Goal: Task Accomplishment & Management: Complete application form

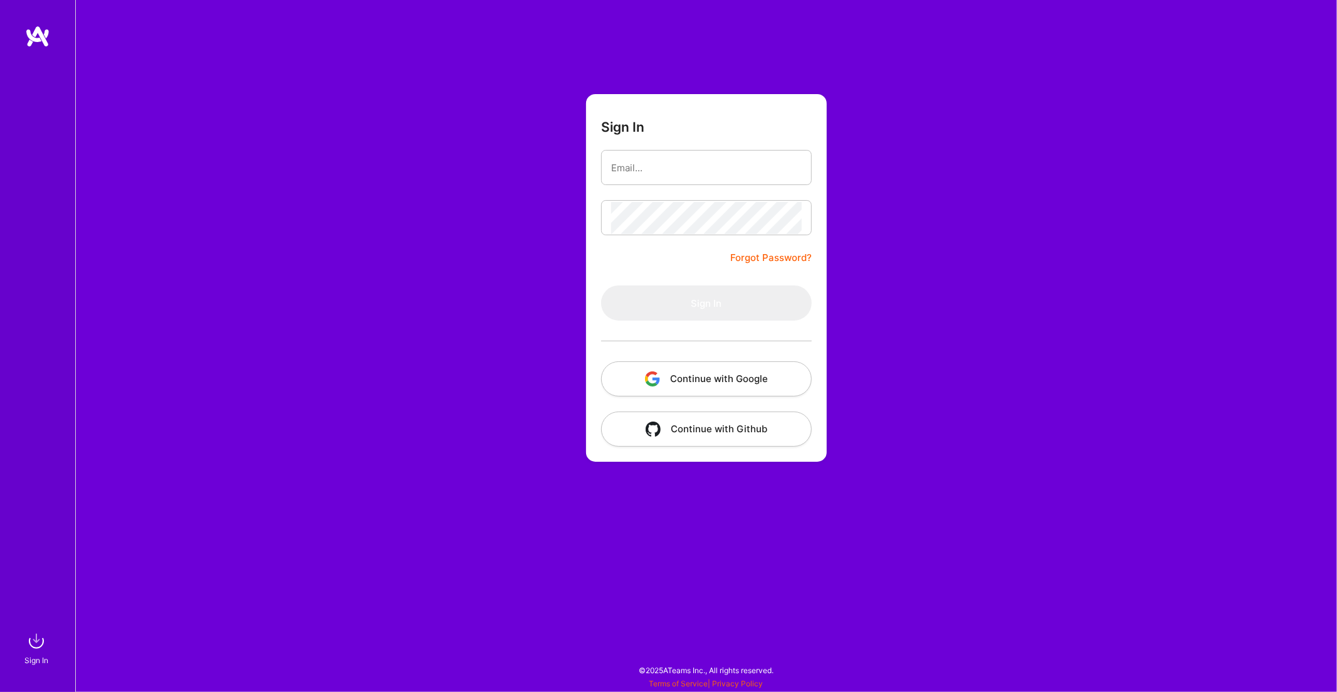
click at [705, 378] on button "Continue with Google" at bounding box center [706, 378] width 211 height 35
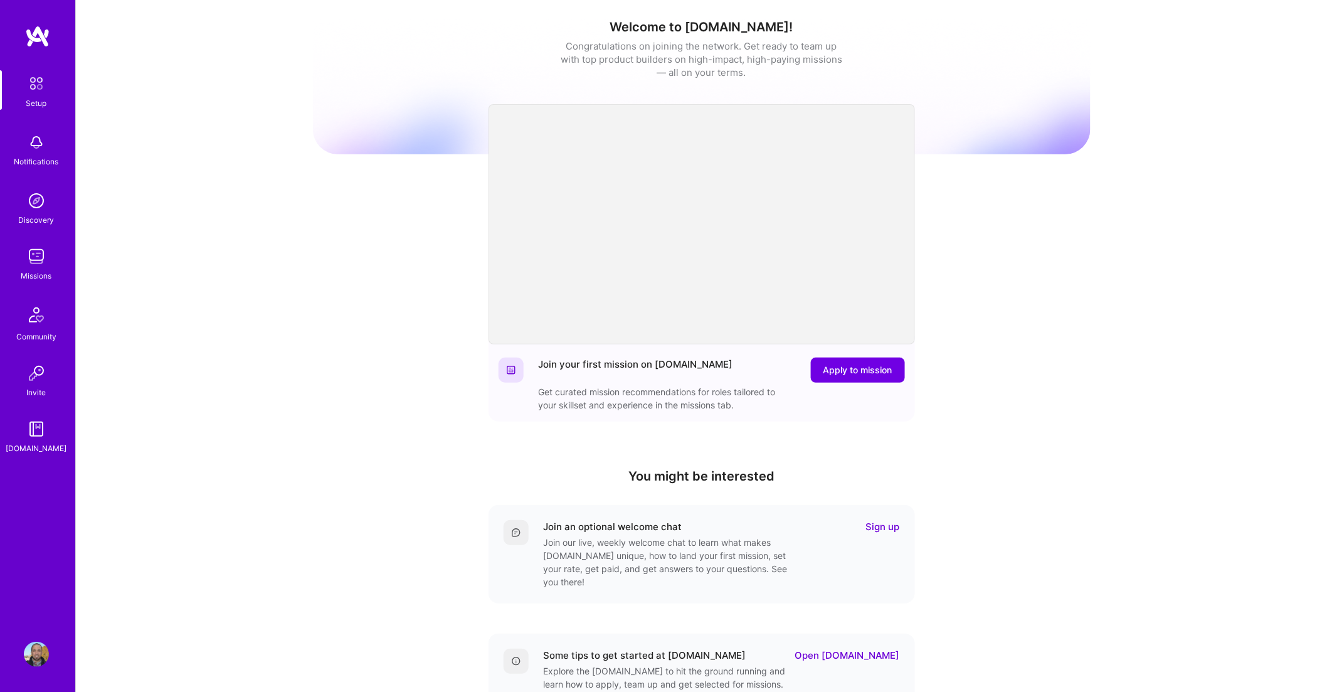
scroll to position [120, 0]
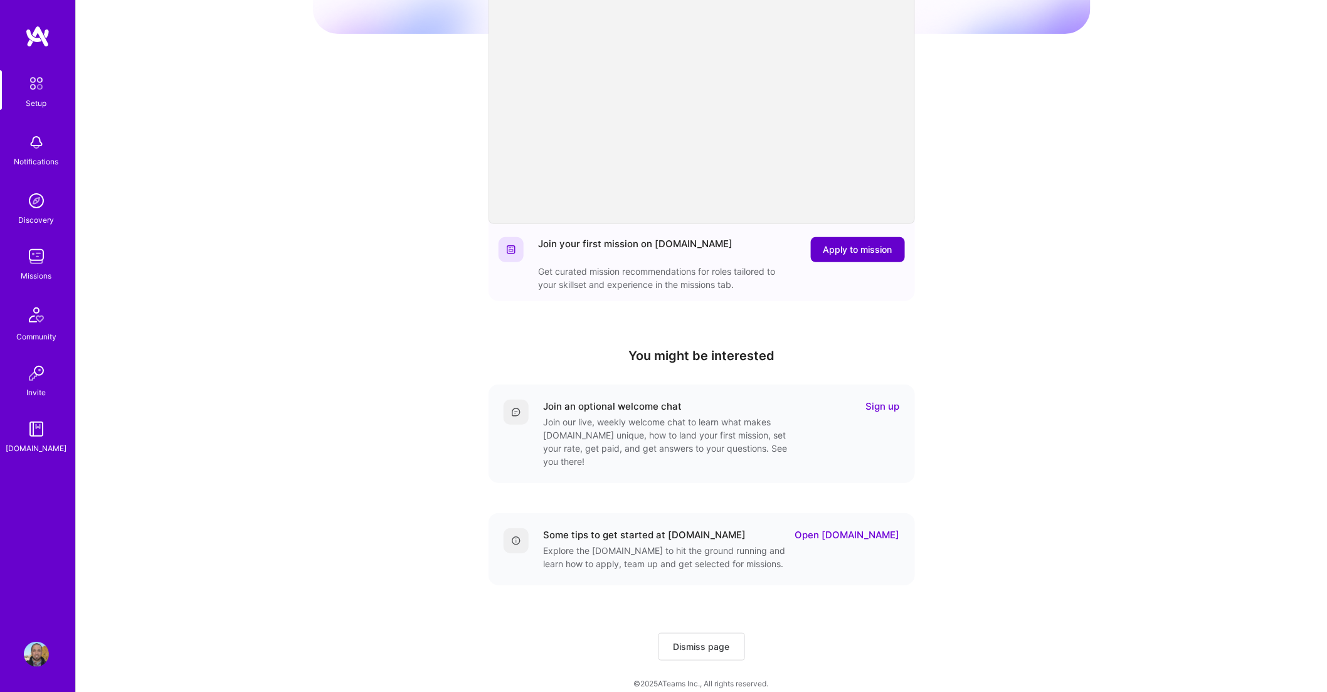
click at [884, 243] on span "Apply to mission" at bounding box center [857, 249] width 69 height 13
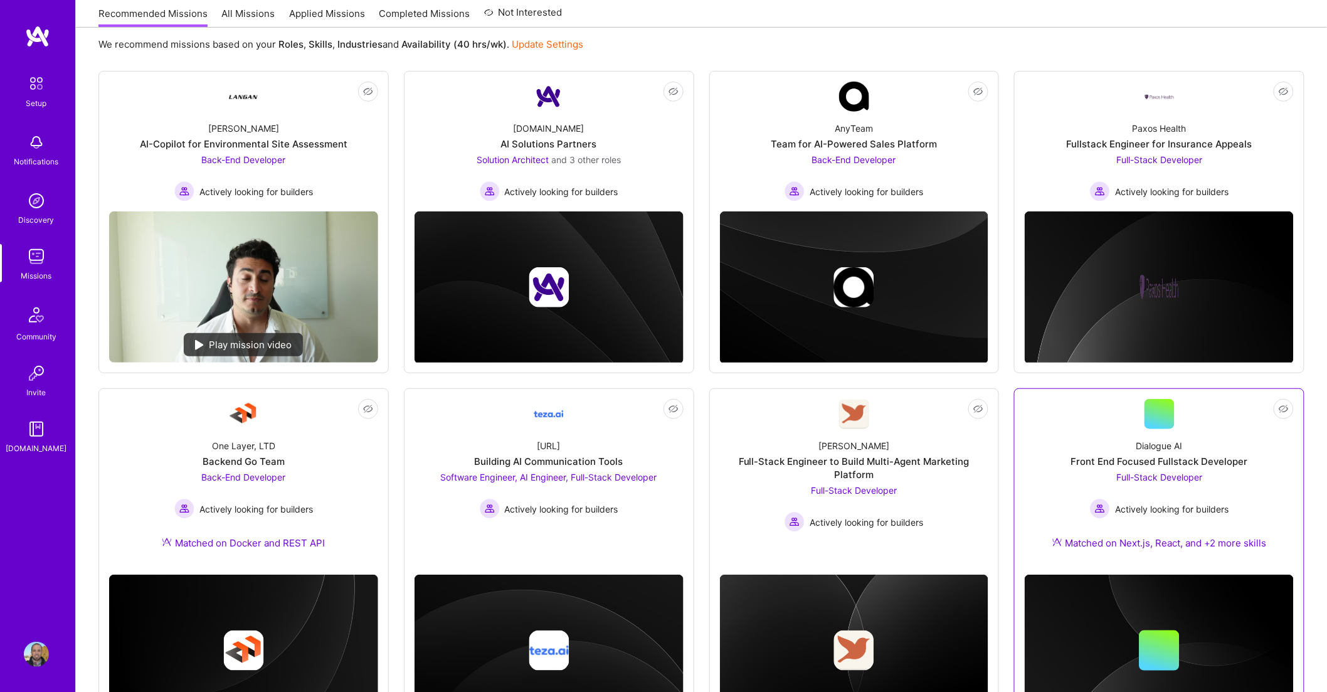
scroll to position [215, 0]
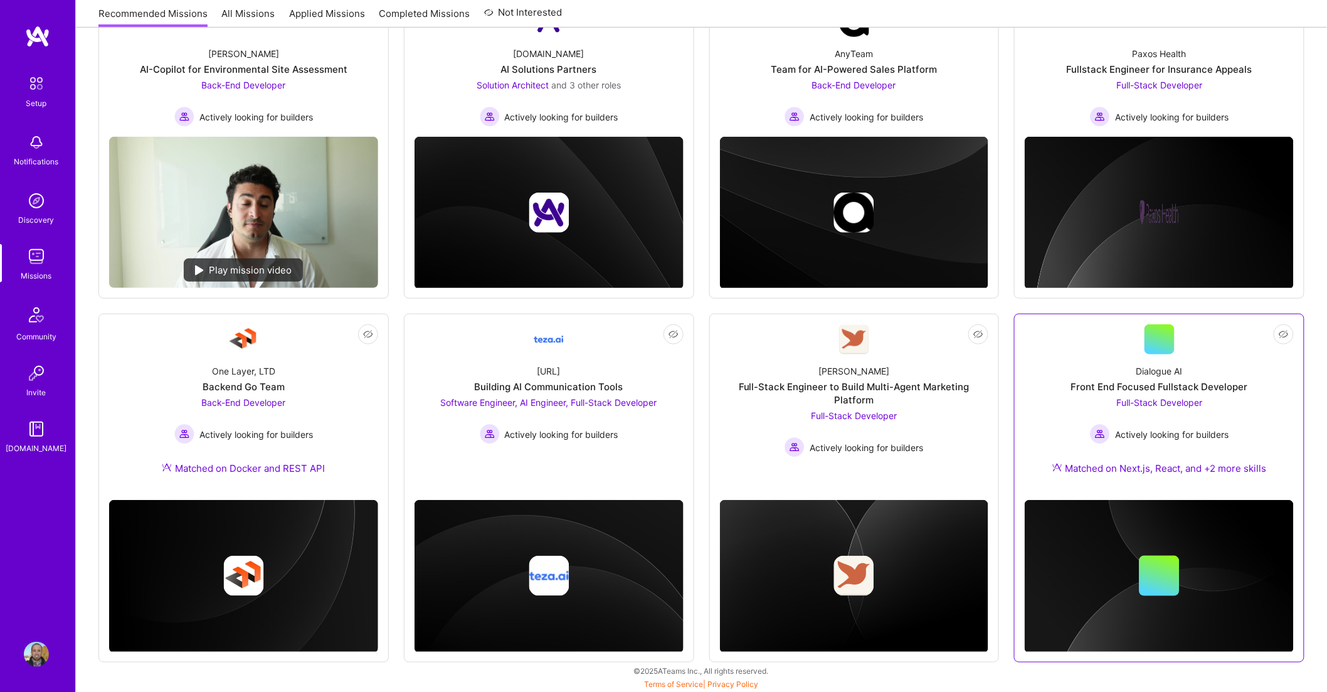
click at [1184, 379] on div "Dialogue AI Front End Focused Fullstack Developer Full-Stack Developer Actively…" at bounding box center [1159, 421] width 269 height 135
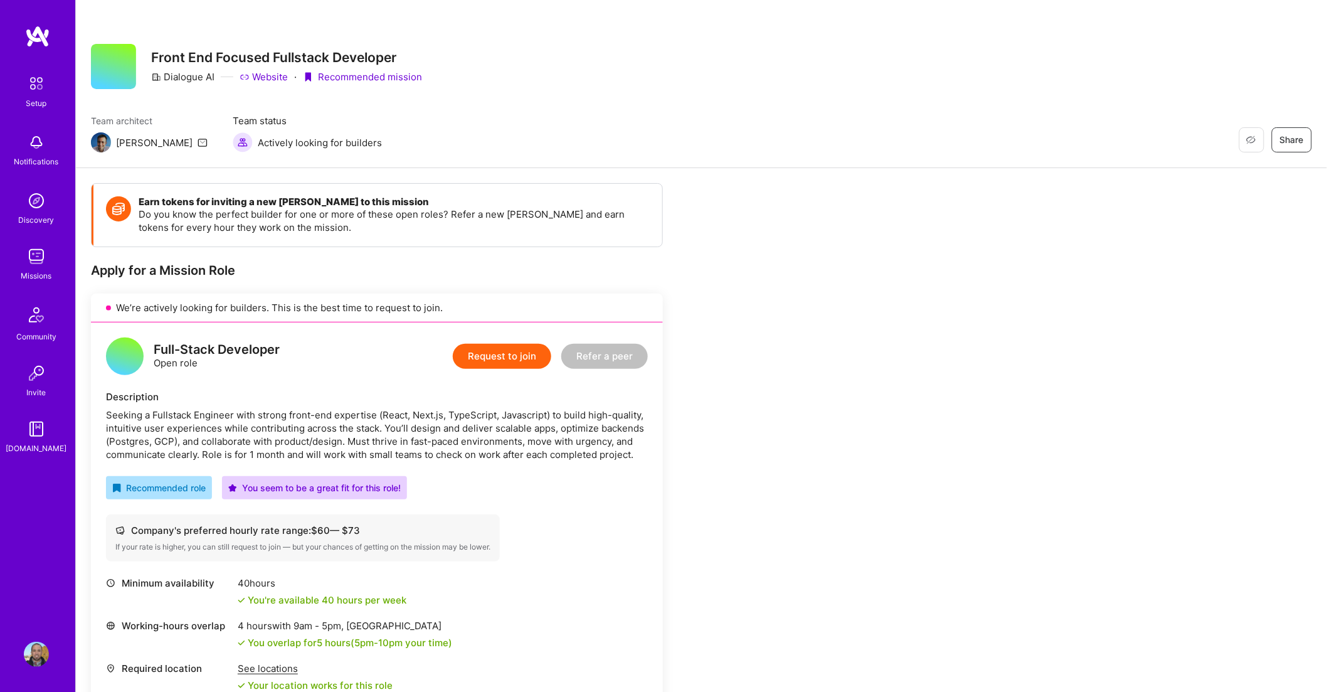
click at [492, 349] on button "Request to join" at bounding box center [502, 356] width 98 height 25
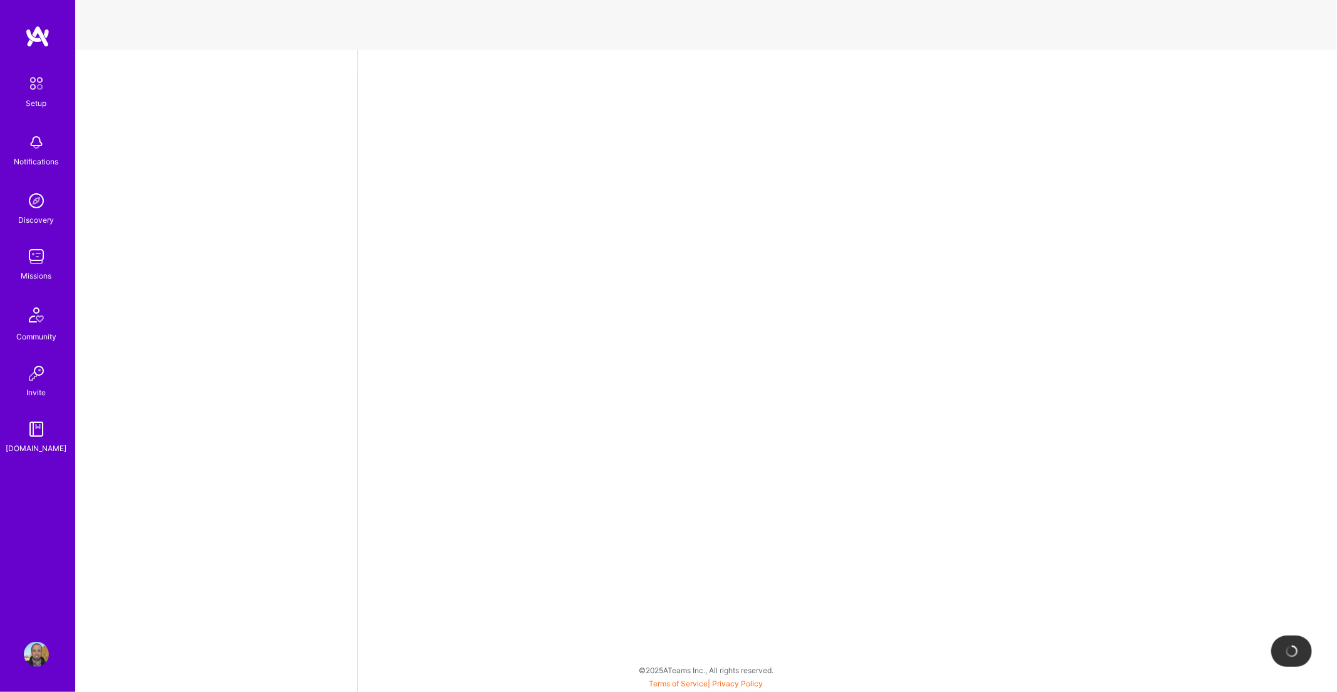
select select "PT"
